Goal: Task Accomplishment & Management: Manage account settings

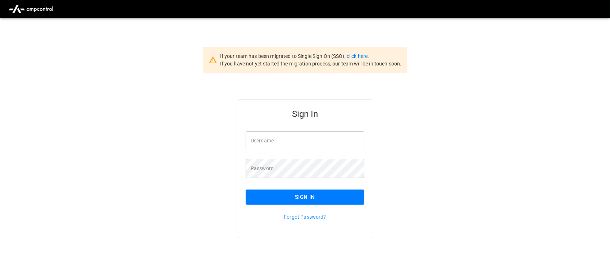
type input "**********"
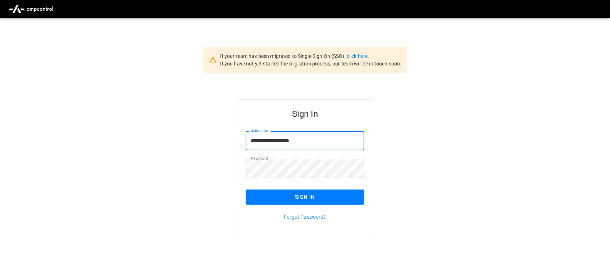
click at [315, 142] on input "**********" at bounding box center [305, 140] width 119 height 19
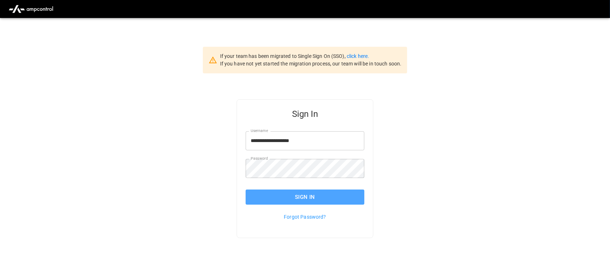
click at [306, 193] on button "Sign In" at bounding box center [305, 196] width 119 height 15
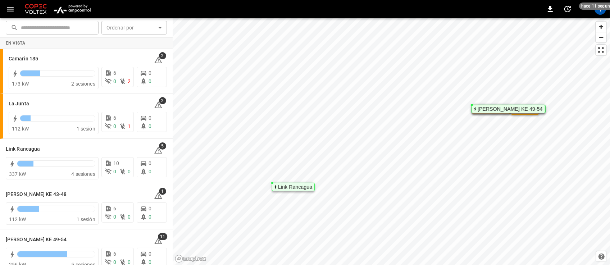
click at [76, 13] on img "menu" at bounding box center [72, 9] width 42 height 14
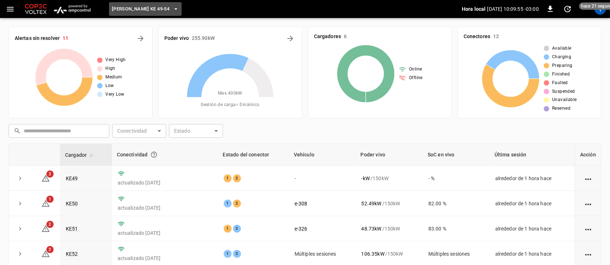
click at [172, 11] on icon "button" at bounding box center [175, 8] width 7 height 7
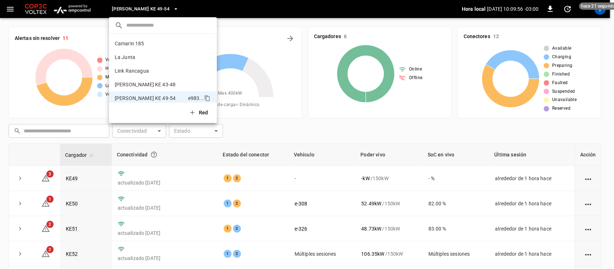
scroll to position [6, 0]
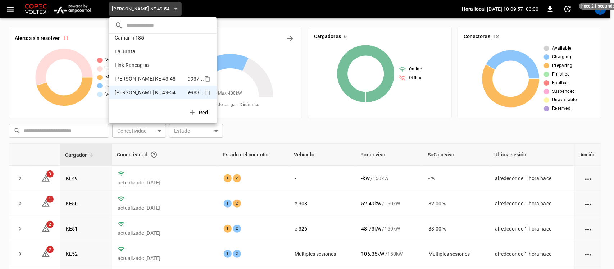
click at [140, 76] on p "[PERSON_NAME] KE 43-48" at bounding box center [150, 78] width 70 height 7
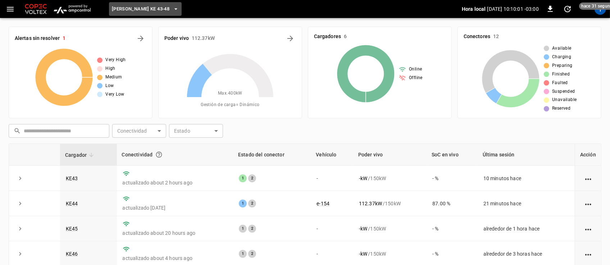
click at [172, 11] on icon "button" at bounding box center [175, 8] width 7 height 7
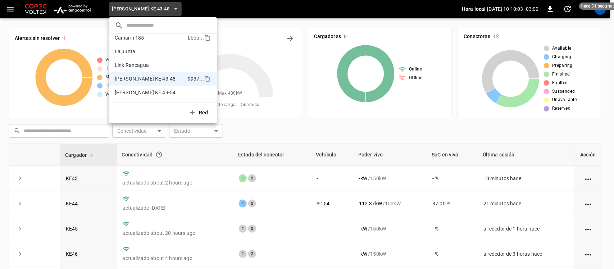
click at [144, 40] on p "Camarin 185" at bounding box center [150, 37] width 70 height 7
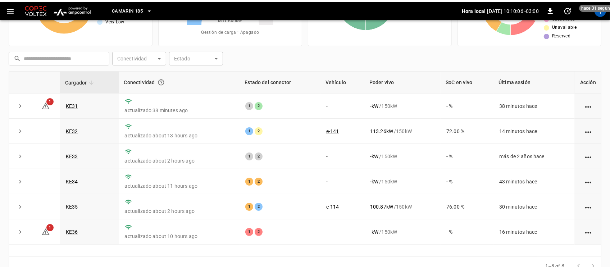
scroll to position [78, 0]
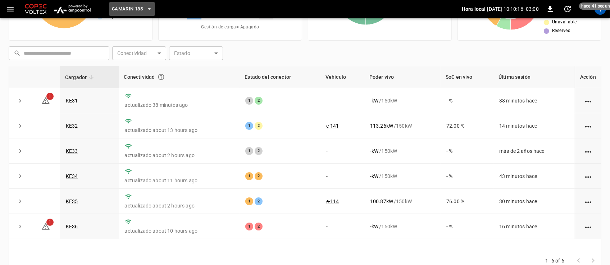
click at [148, 8] on icon "button" at bounding box center [149, 8] width 7 height 7
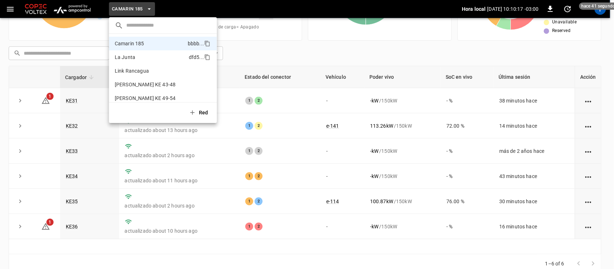
click at [133, 52] on li "La Junta dfd5 ..." at bounding box center [163, 57] width 108 height 14
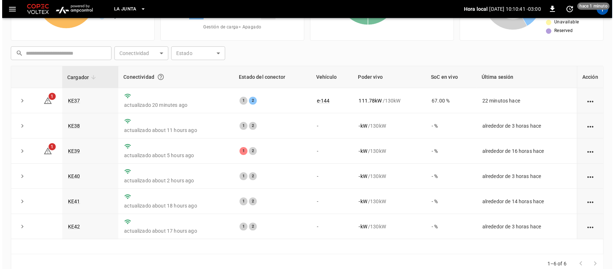
scroll to position [0, 0]
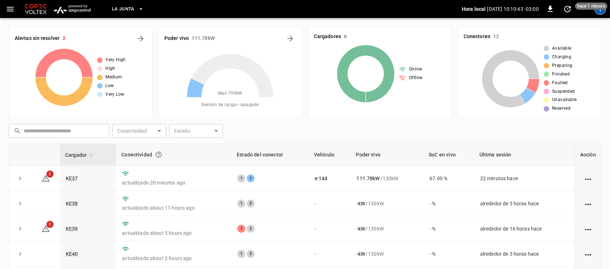
click at [599, 12] on div "T" at bounding box center [600, 9] width 12 height 12
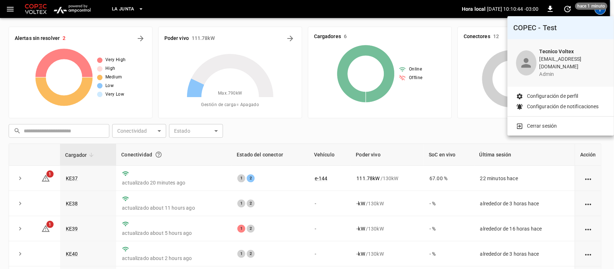
click at [539, 123] on p "Cerrar sesión" at bounding box center [542, 126] width 30 height 8
